Goal: Information Seeking & Learning: Learn about a topic

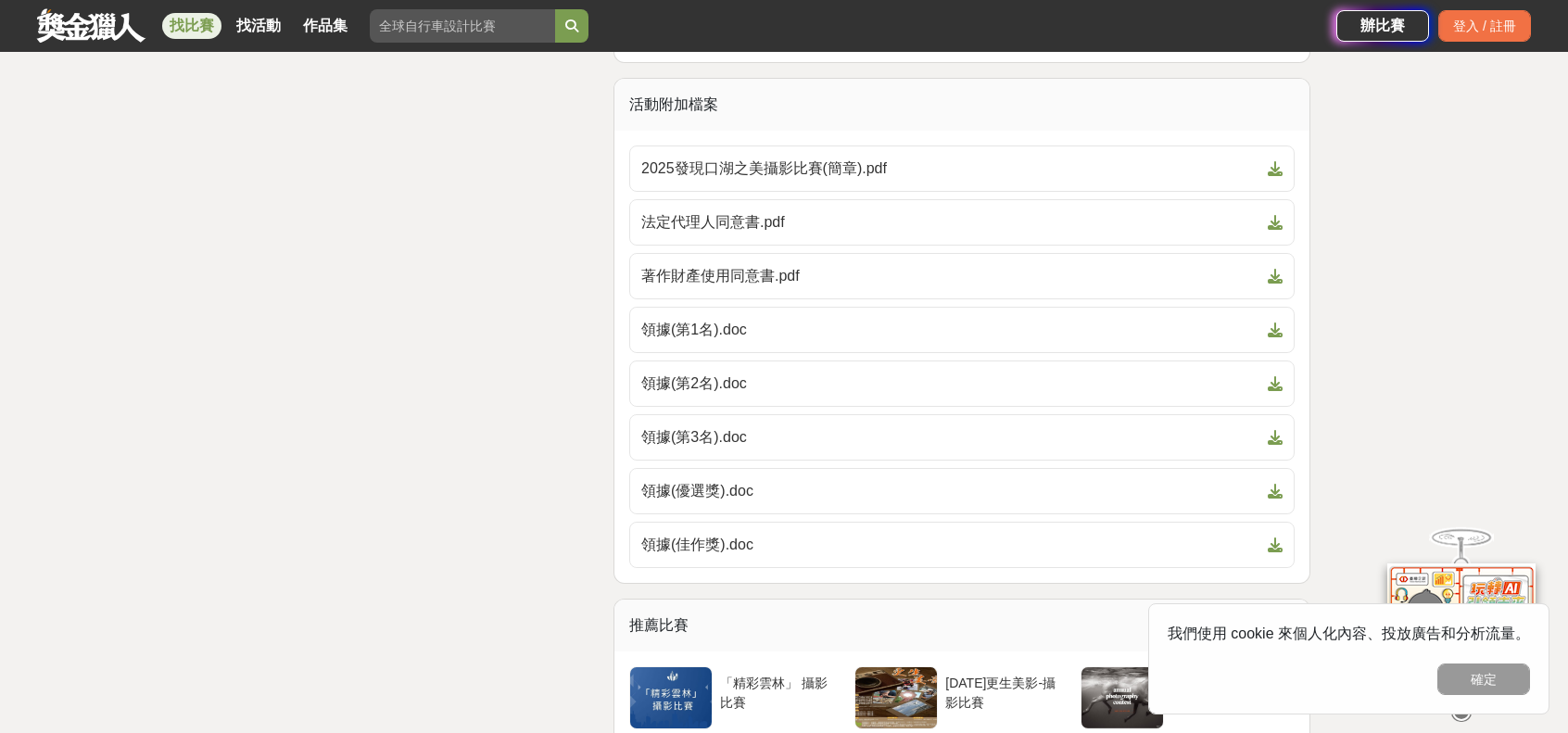
scroll to position [4542, 0]
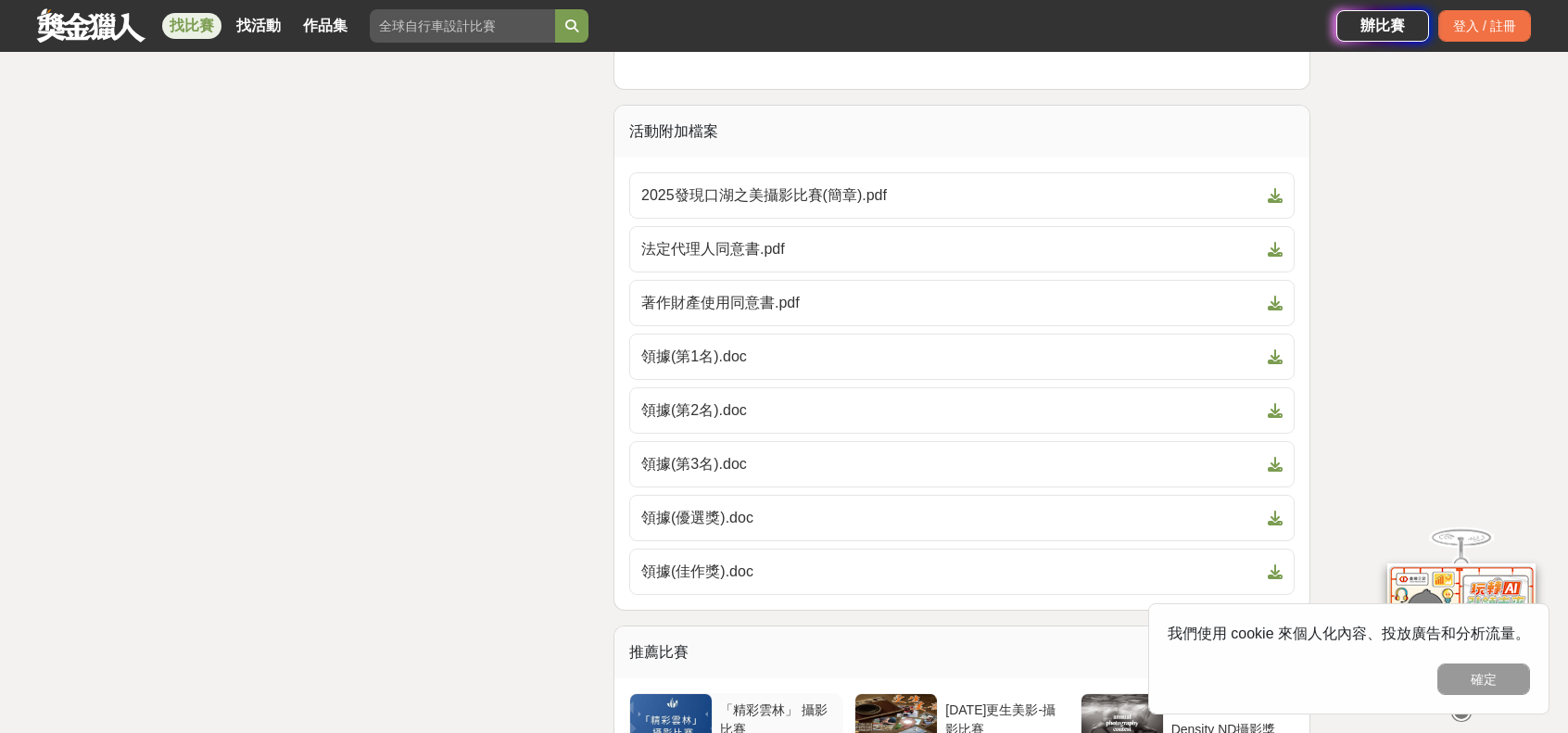
click at [756, 701] on div "「精彩雲林」 攝影比賽" at bounding box center [778, 718] width 116 height 35
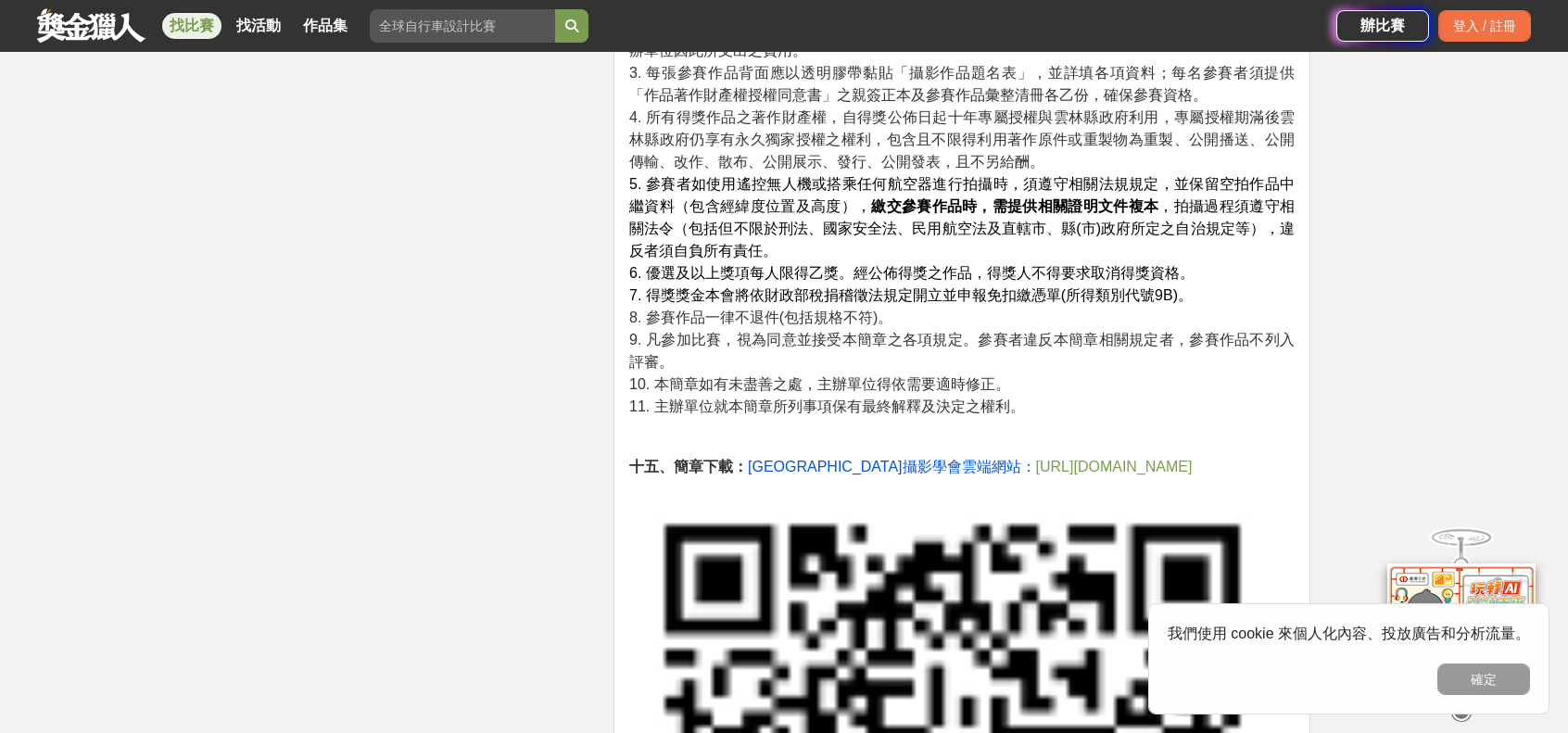
scroll to position [3244, 0]
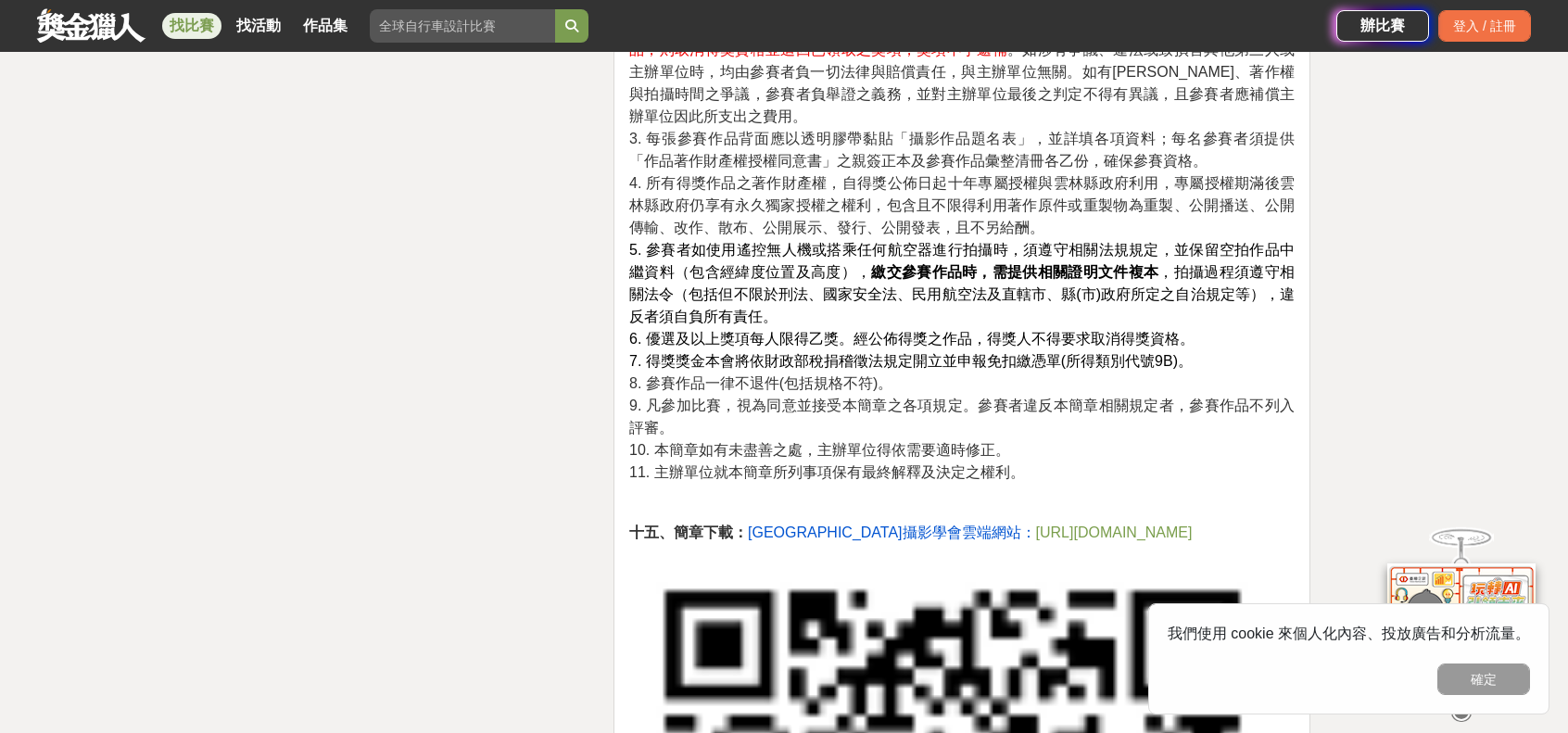
click at [865, 525] on span "雲林縣攝影學會雲端網站" at bounding box center [884, 533] width 274 height 16
